Goal: Check status: Check status

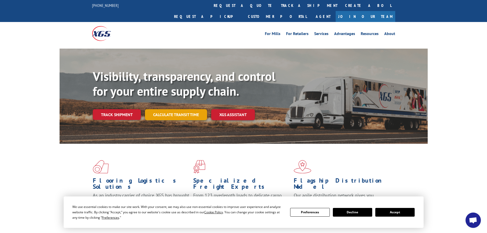
click at [184, 109] on link "Calculate transit time" at bounding box center [176, 114] width 62 height 11
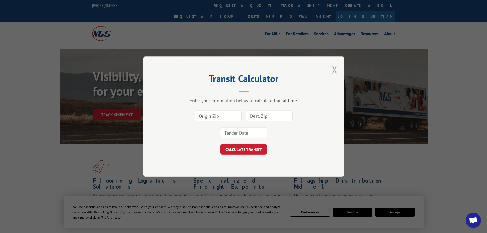
click at [336, 65] on button "Close modal" at bounding box center [335, 70] width 6 height 14
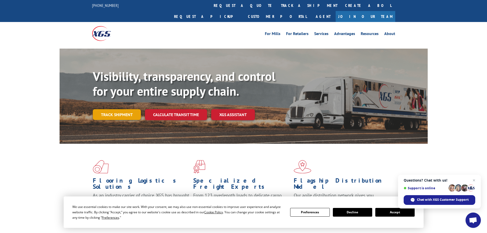
click at [110, 109] on link "Track shipment" at bounding box center [117, 114] width 48 height 11
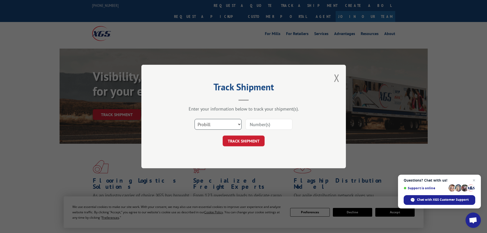
click at [226, 120] on select "Select category... Probill BOL PO" at bounding box center [218, 124] width 47 height 11
select select "bol"
click at [195, 119] on select "Select category... Probill BOL PO" at bounding box center [218, 124] width 47 height 11
click at [258, 125] on input at bounding box center [268, 124] width 47 height 11
paste input "6012251"
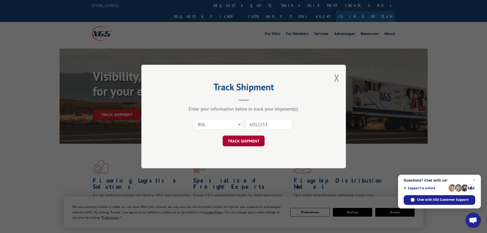
type input "6012251"
click at [248, 141] on button "TRACK SHIPMENT" at bounding box center [244, 140] width 42 height 11
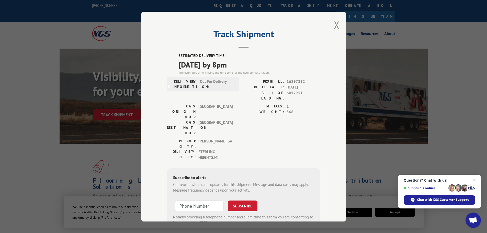
drag, startPoint x: 258, startPoint y: 62, endPoint x: 165, endPoint y: 47, distance: 94.9
click at [165, 47] on div "Track Shipment ESTIMATED DELIVERY TIME: [DATE] by 8pm The estimated time is usi…" at bounding box center [243, 117] width 205 height 210
copy div "Track Shipment ESTIMATED DELIVERY TIME: [DATE] by 8pm"
click at [189, 94] on div "DELIVERY INFORMATION: Out For Delivery" at bounding box center [203, 90] width 72 height 25
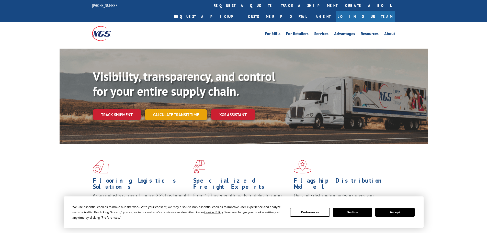
click at [191, 109] on link "Calculate transit time" at bounding box center [176, 114] width 62 height 11
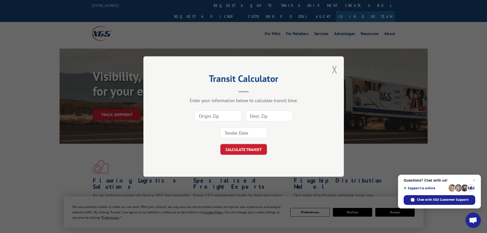
click at [333, 74] on button "Close modal" at bounding box center [335, 70] width 6 height 14
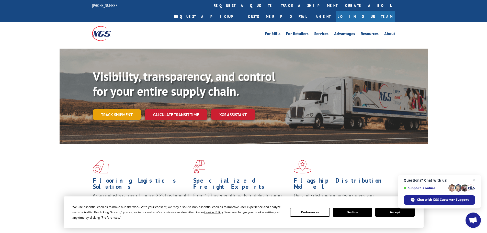
click at [110, 109] on link "Track shipment" at bounding box center [117, 114] width 48 height 11
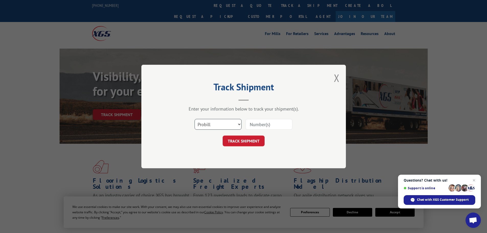
drag, startPoint x: 223, startPoint y: 122, endPoint x: 220, endPoint y: 125, distance: 4.3
click at [223, 122] on select "Select category... Probill BOL PO" at bounding box center [218, 124] width 47 height 11
select select "bol"
click at [195, 119] on select "Select category... Probill BOL PO" at bounding box center [218, 124] width 47 height 11
click at [253, 128] on input at bounding box center [268, 124] width 47 height 11
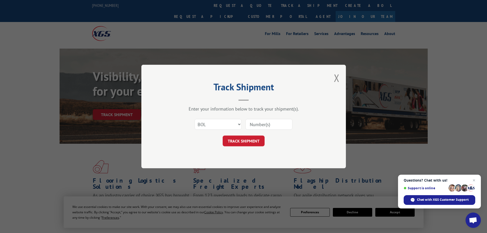
paste input "6014296"
type input "6014296"
click at [247, 140] on button "TRACK SHIPMENT" at bounding box center [244, 140] width 42 height 11
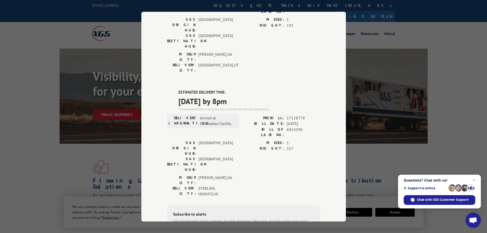
scroll to position [77, 0]
drag, startPoint x: 175, startPoint y: 59, endPoint x: 247, endPoint y: 69, distance: 72.5
click at [247, 69] on div "DELIVERED DELIVERY INFORMATION: 09/08/2021 06:01 am Mark T PROBILL: 13035215 BI…" at bounding box center [243, 131] width 153 height 311
copy div "ESTIMATED DELIVERY TIME: 09/10/2025 by 8pm"
click at [194, 95] on span "09/10/2025 by 8pm" at bounding box center [249, 101] width 142 height 12
